Goal: Find specific page/section: Find specific page/section

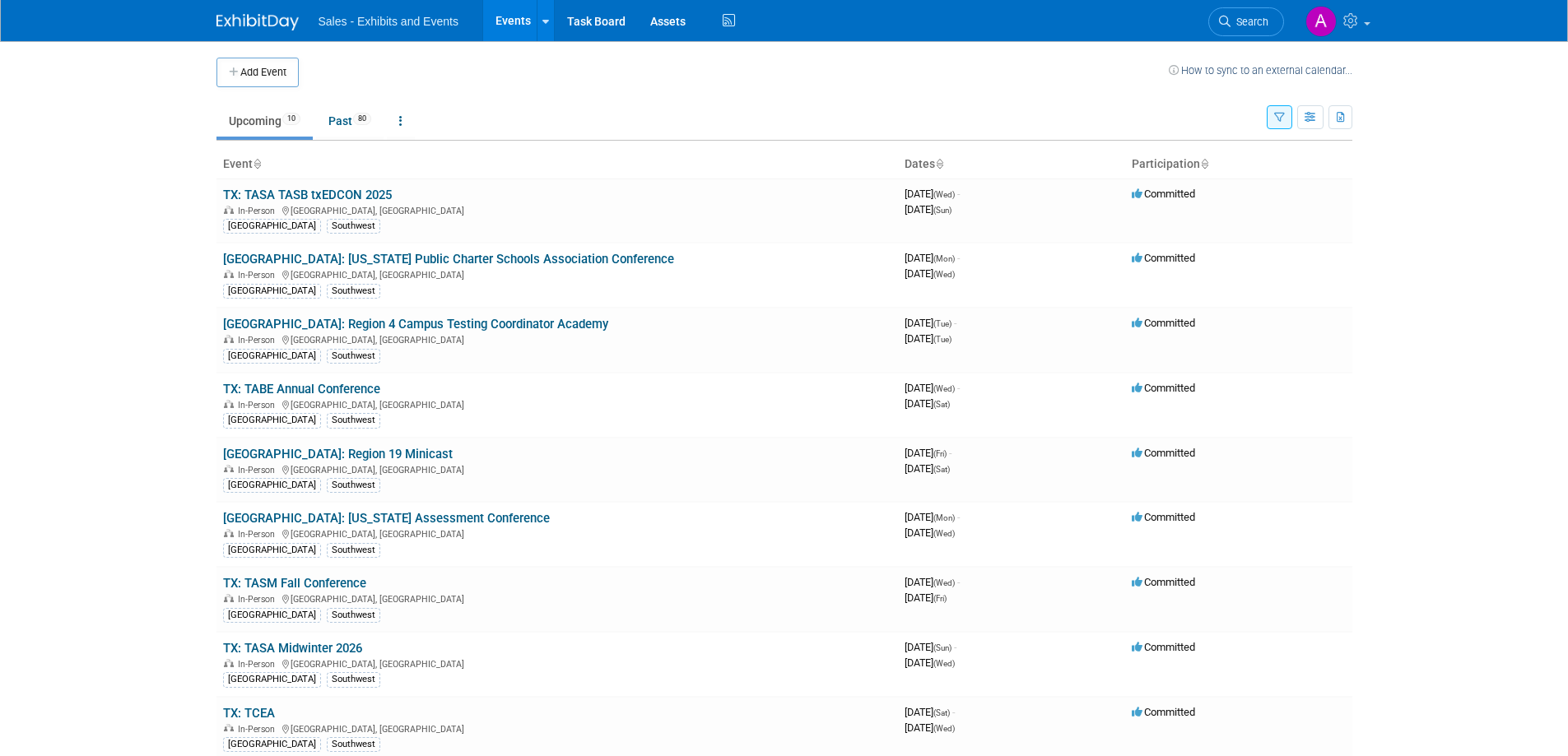
click at [1267, 125] on button "button" at bounding box center [1279, 117] width 26 height 24
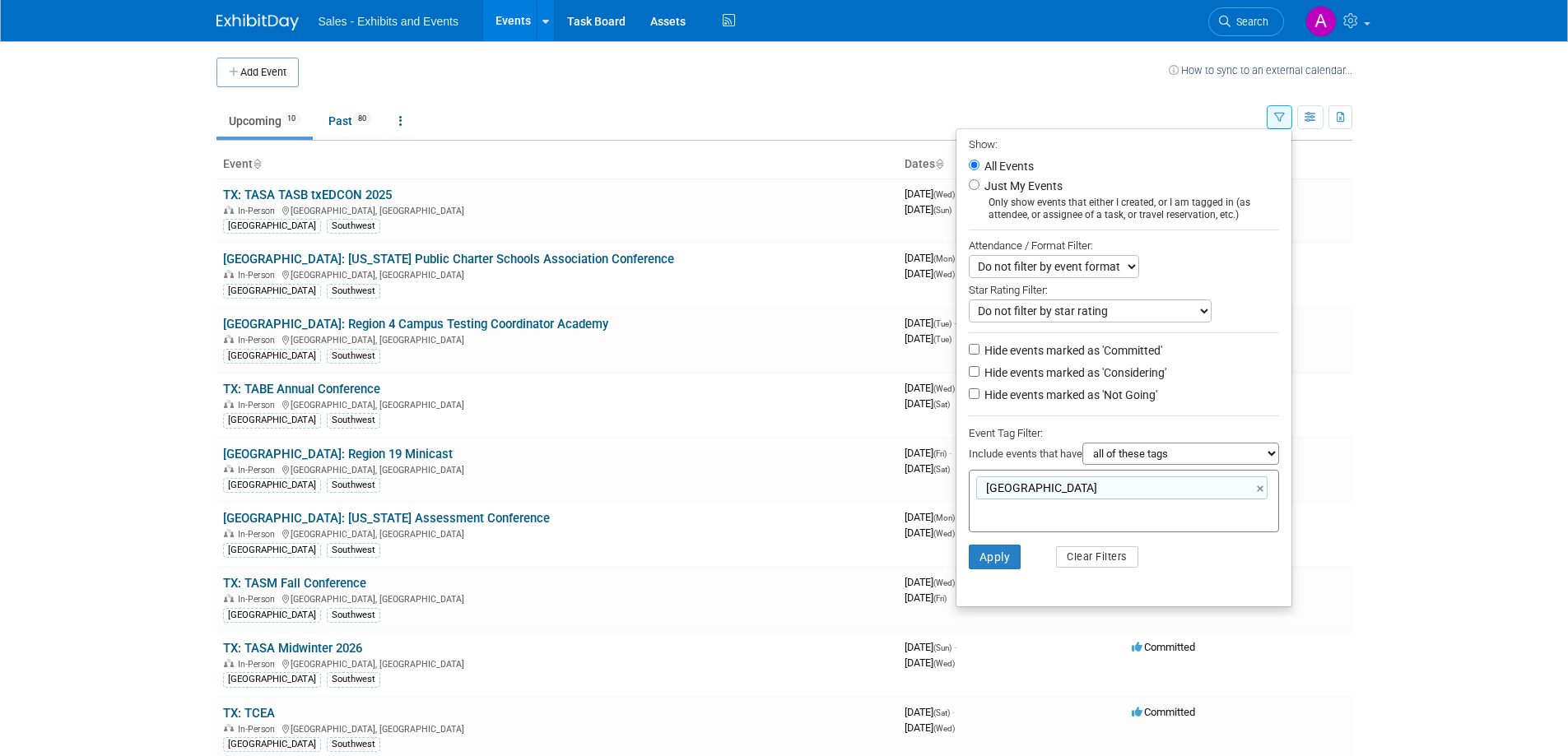
click at [1064, 499] on div "TX ×" at bounding box center [1121, 487] width 291 height 23
type input "[GEOGRAPHIC_DATA]"
click at [1257, 493] on link "×" at bounding box center [1262, 488] width 11 height 19
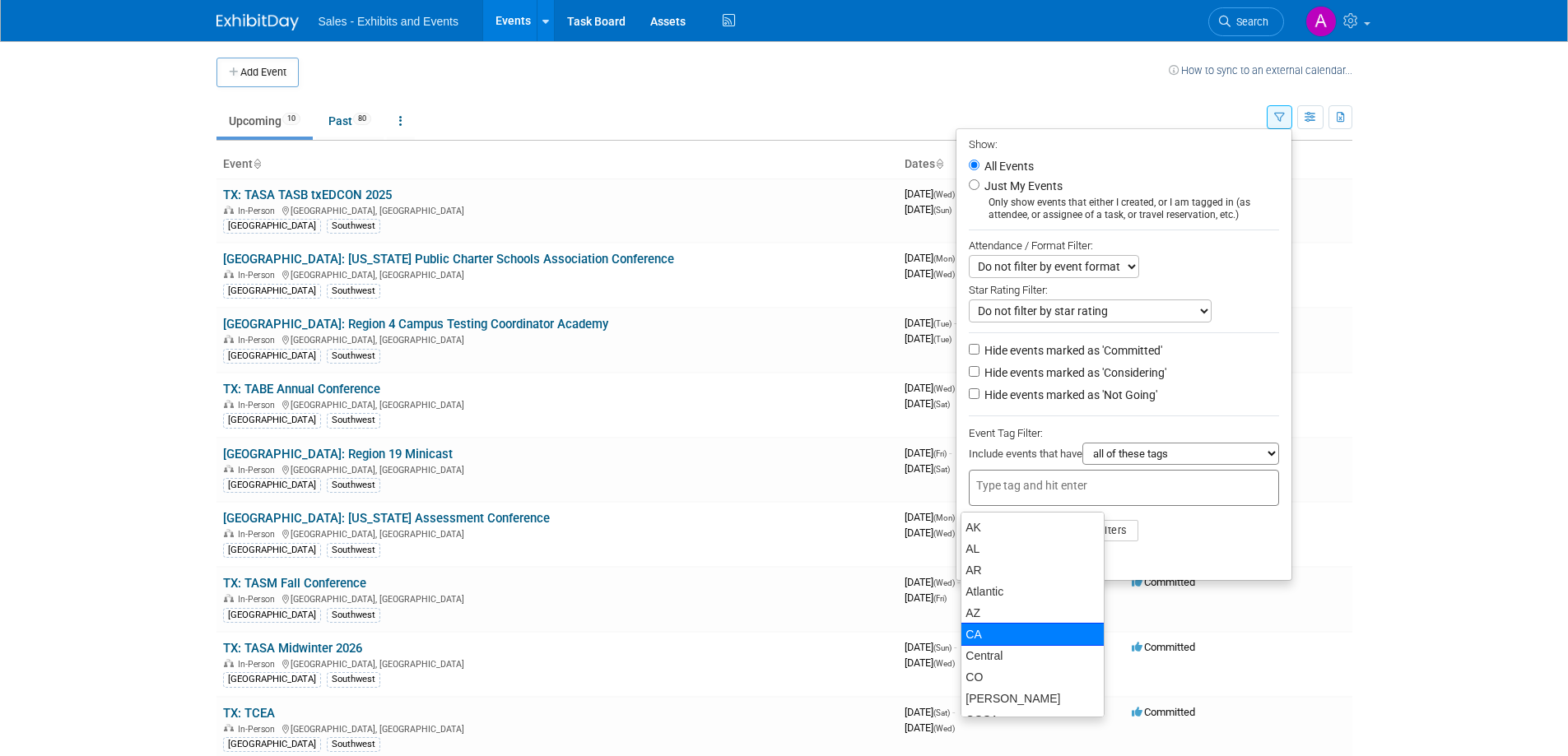
click at [988, 635] on div "CA" at bounding box center [1032, 634] width 144 height 23
type input "CA"
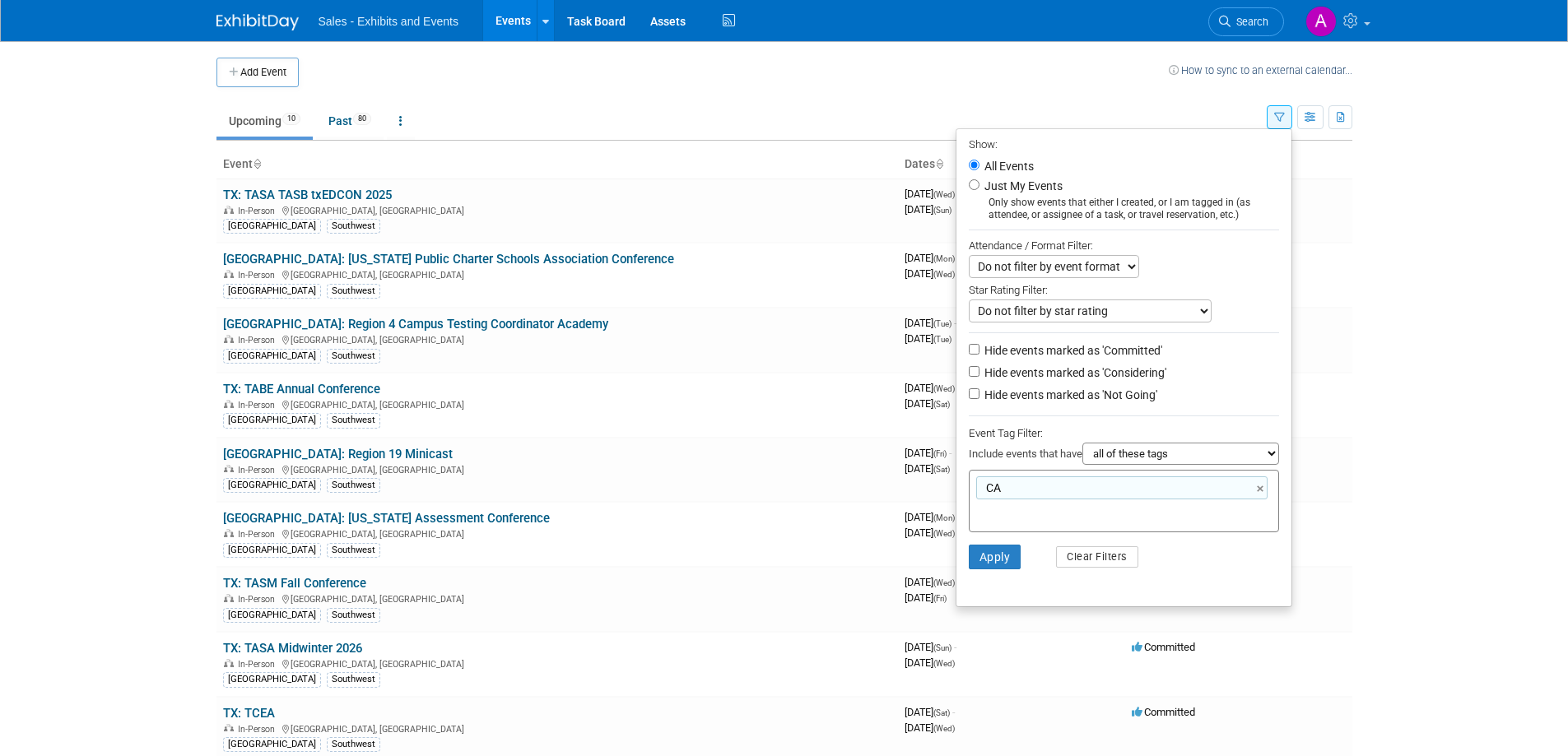
click at [970, 541] on li "Apply Clear Filters" at bounding box center [1124, 556] width 335 height 49
click at [982, 562] on button "Apply" at bounding box center [994, 557] width 53 height 25
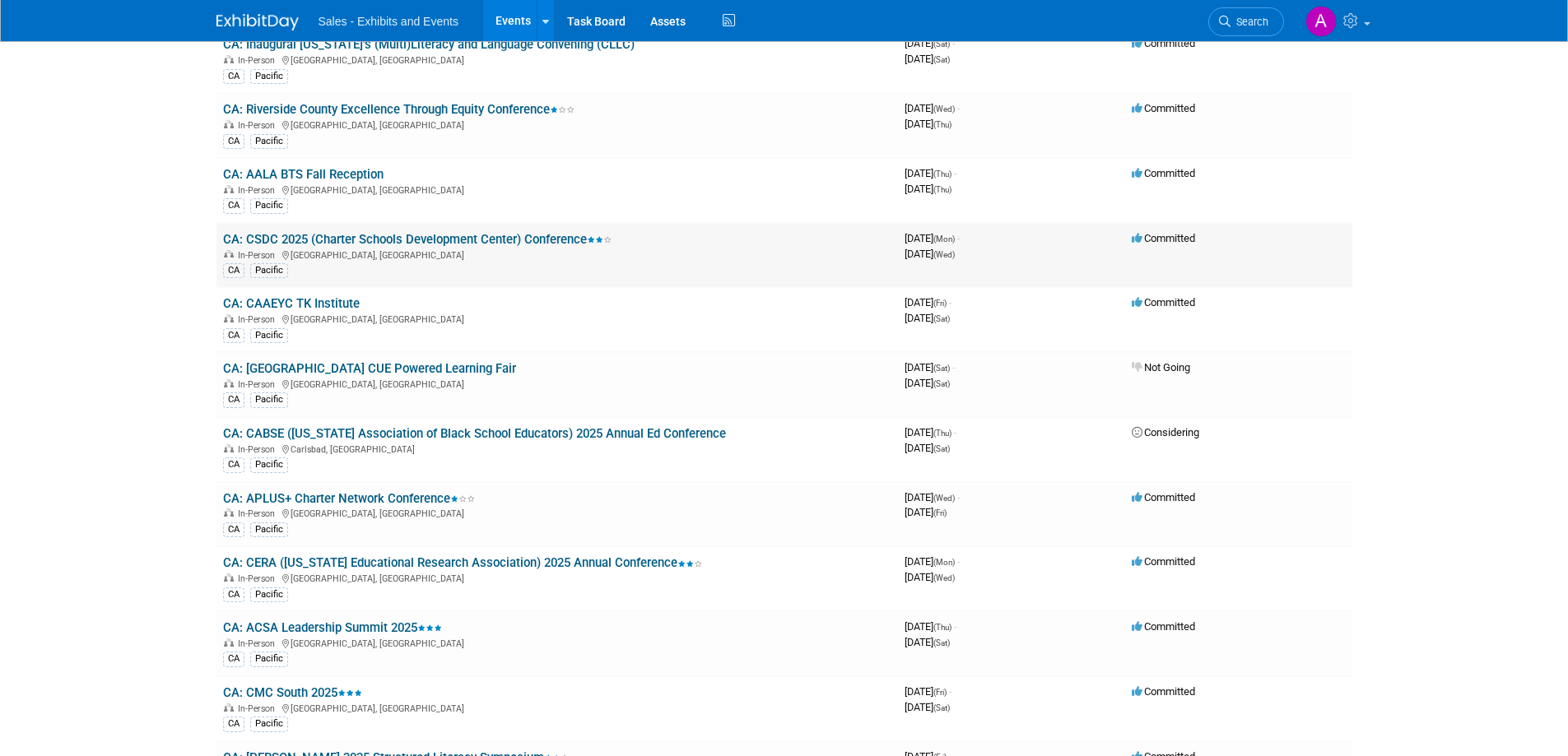
scroll to position [506, 0]
